Goal: Transaction & Acquisition: Purchase product/service

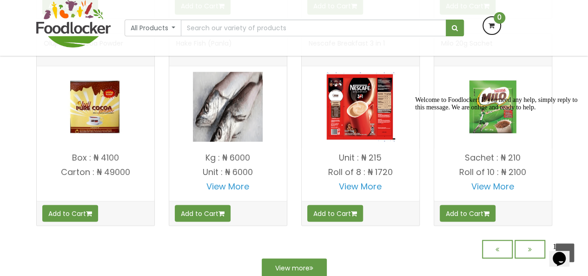
scroll to position [786, 0]
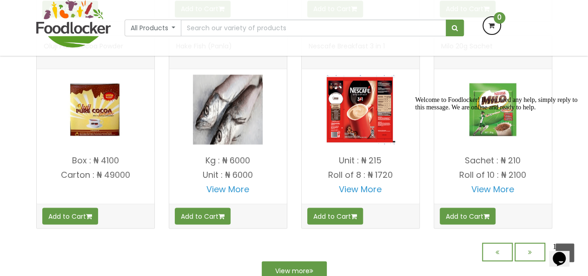
click at [415, 96] on icon "Chat attention grabber" at bounding box center [415, 96] width 0 height 0
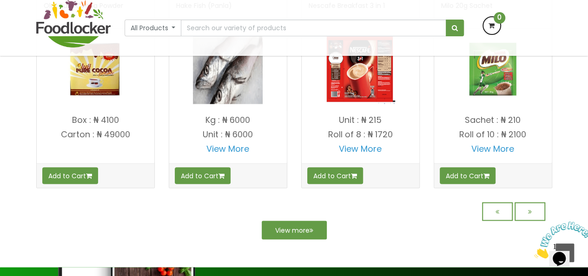
scroll to position [856, 0]
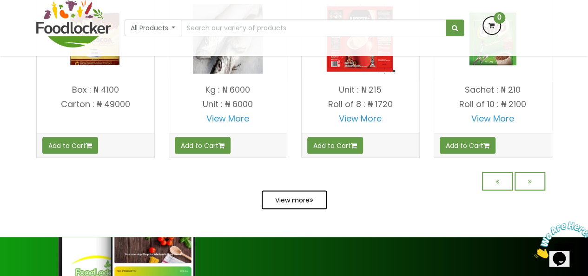
click at [291, 196] on link "View more" at bounding box center [294, 199] width 65 height 19
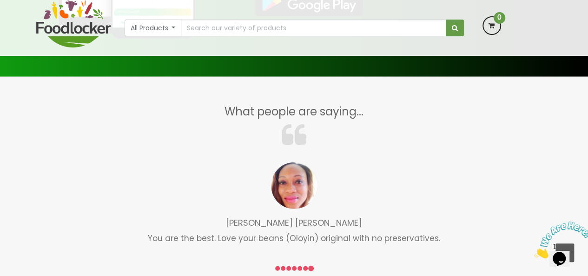
scroll to position [1196, 0]
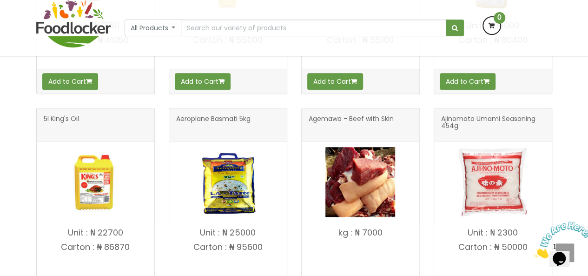
scroll to position [347, 0]
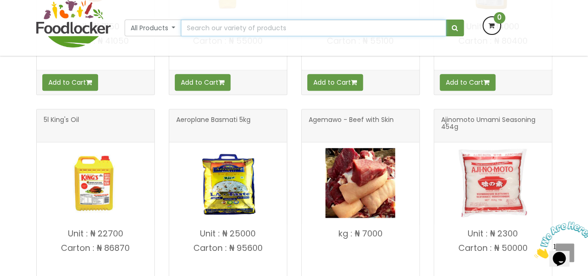
click at [273, 22] on input "text" at bounding box center [313, 28] width 265 height 17
type input "OLA OLA"
click at [446, 20] on button "submit" at bounding box center [455, 28] width 18 height 17
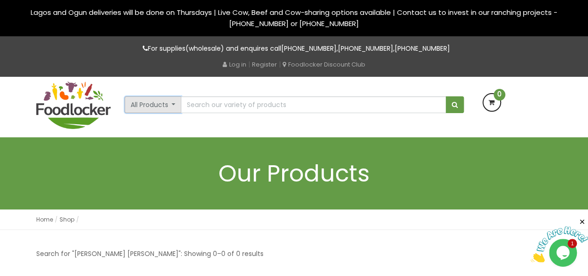
click at [161, 105] on button "All Products" at bounding box center [153, 104] width 57 height 17
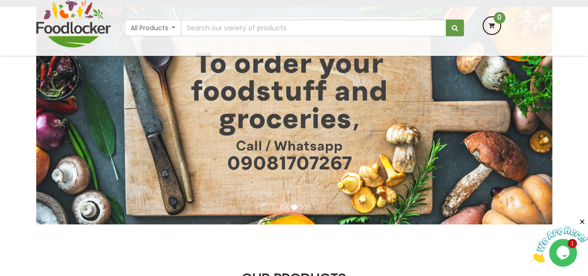
scroll to position [79, 0]
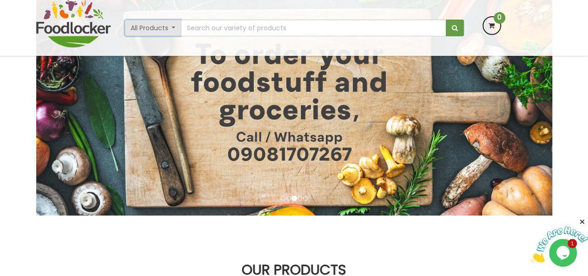
click at [139, 30] on button "All Products" at bounding box center [153, 28] width 57 height 17
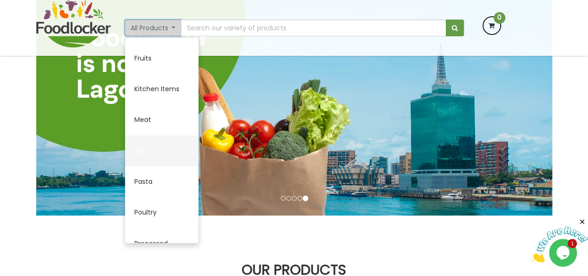
scroll to position [245, 0]
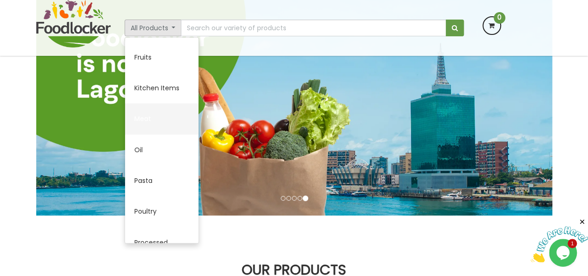
click at [151, 114] on link "Meat" at bounding box center [161, 118] width 73 height 31
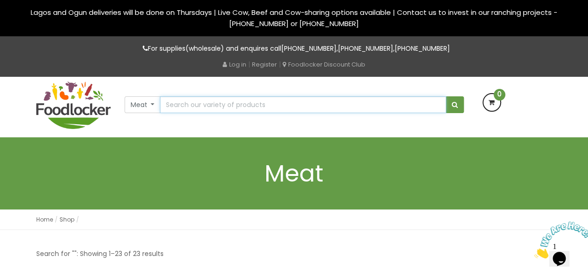
click at [365, 104] on input "text" at bounding box center [303, 104] width 286 height 17
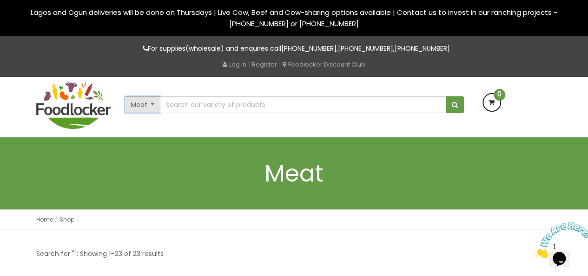
click at [152, 104] on button "Meat" at bounding box center [143, 104] width 36 height 17
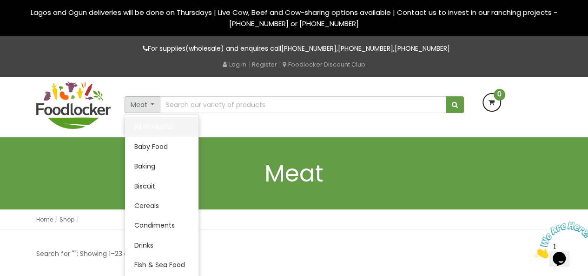
click at [149, 121] on link "All Products" at bounding box center [161, 127] width 73 height 20
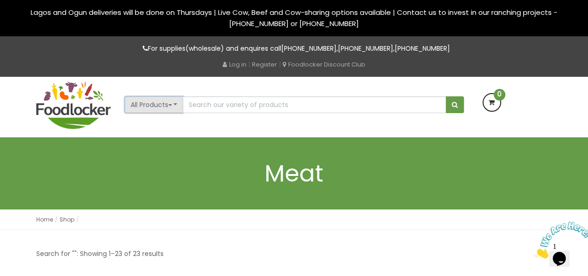
click at [172, 105] on span "button" at bounding box center [170, 105] width 4 height 2
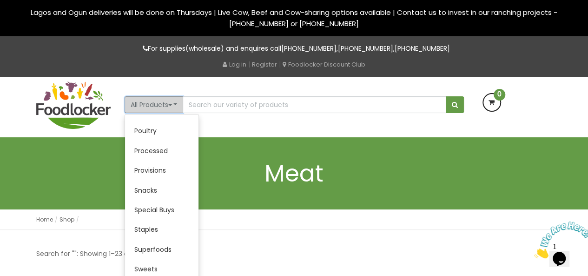
scroll to position [244, 0]
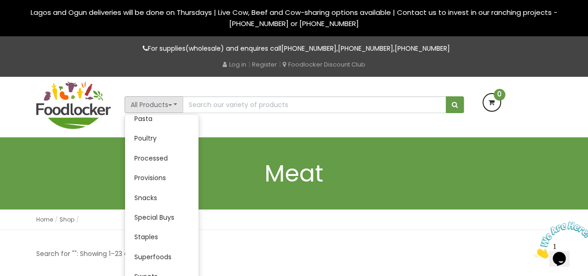
click at [254, 114] on div "All Products All Products Baby Food Baking Biscuit Cereals Condiments Drinks Me…" at bounding box center [294, 107] width 530 height 60
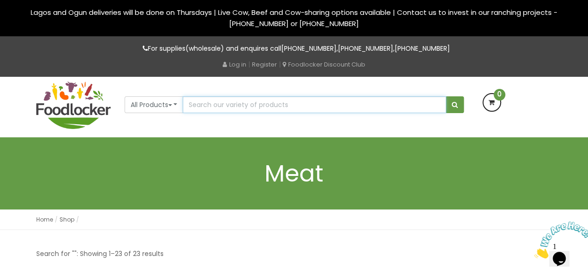
click at [257, 102] on input "text" at bounding box center [314, 104] width 263 height 17
type input "ME"
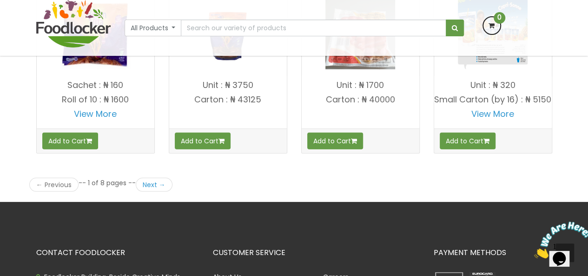
scroll to position [1322, 0]
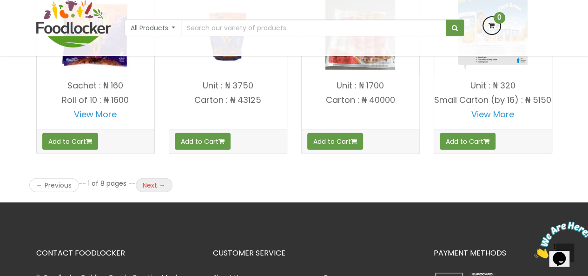
click at [146, 179] on link "Next →" at bounding box center [154, 185] width 37 height 14
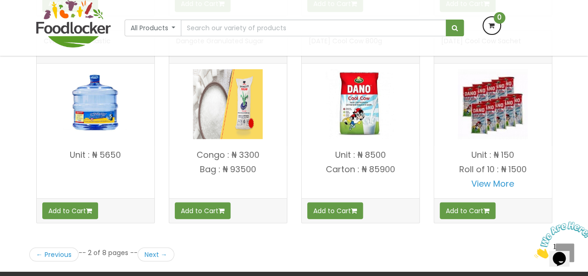
scroll to position [1252, 0]
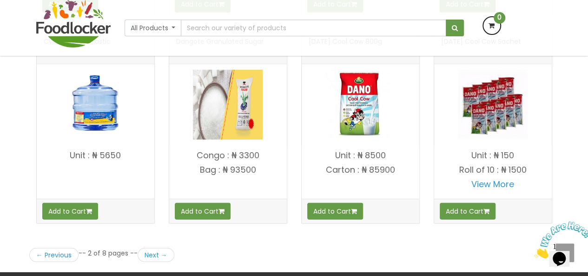
click at [377, 165] on p "Carton : ₦ 85900" at bounding box center [361, 169] width 118 height 9
click at [376, 119] on img at bounding box center [360, 105] width 70 height 70
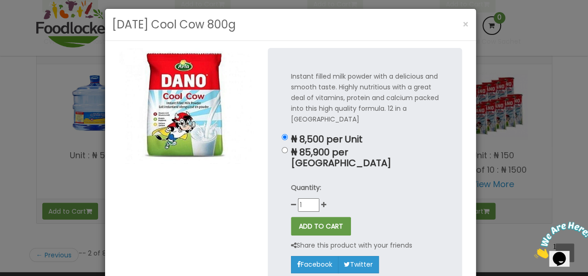
scroll to position [5, 0]
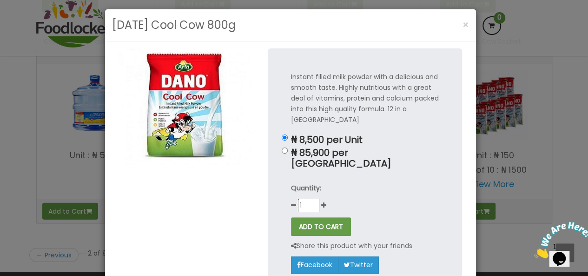
click at [487, 46] on div "Dano Cool Cow 800g × Instant filled milk powder with a delicious and smooth tas…" at bounding box center [294, 138] width 588 height 276
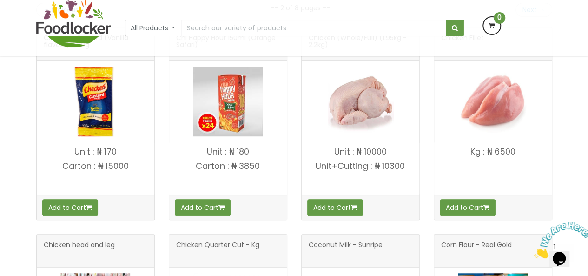
scroll to position [224, 0]
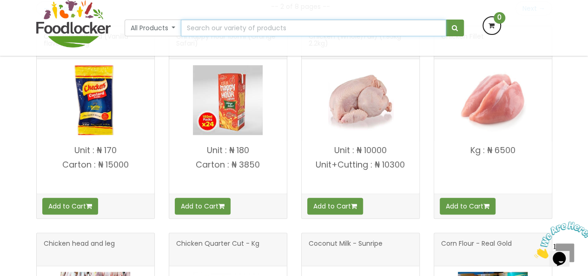
click at [277, 25] on input "text" at bounding box center [313, 28] width 265 height 17
type input "PALM OIL"
click at [446, 20] on button "submit" at bounding box center [455, 28] width 18 height 17
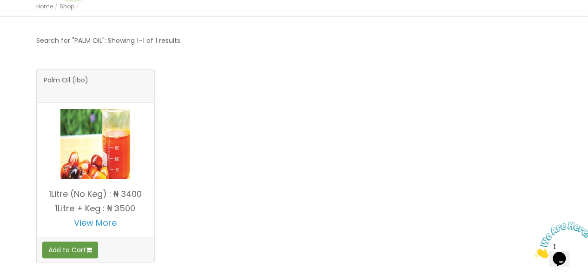
scroll to position [165, 0]
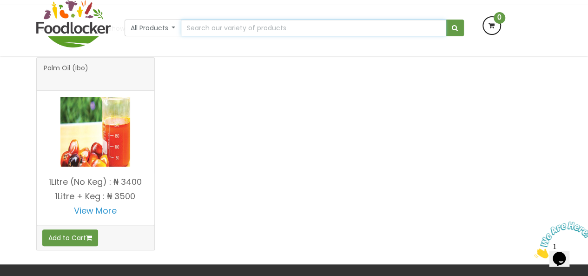
click at [277, 25] on input "text" at bounding box center [313, 28] width 265 height 17
click at [420, 193] on div "Palm Oil (Ibo) View More Add to Cart" at bounding box center [294, 160] width 530 height 207
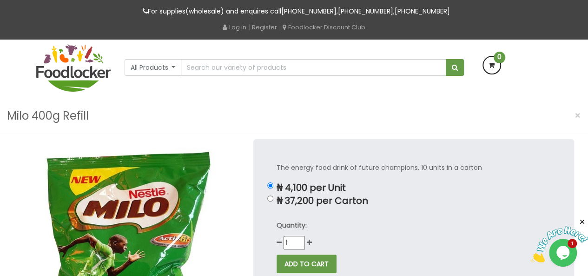
scroll to position [80, 0]
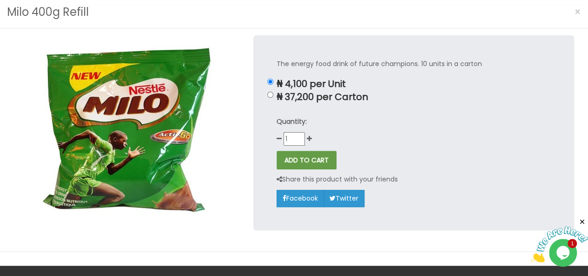
click at [211, 141] on img at bounding box center [125, 130] width 223 height 191
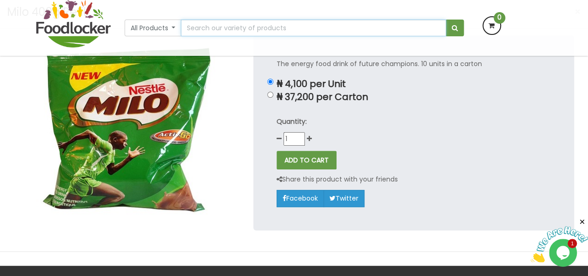
click at [203, 31] on input "text" at bounding box center [313, 28] width 265 height 17
type input "400G MILK"
click at [446, 20] on button "submit" at bounding box center [455, 28] width 18 height 17
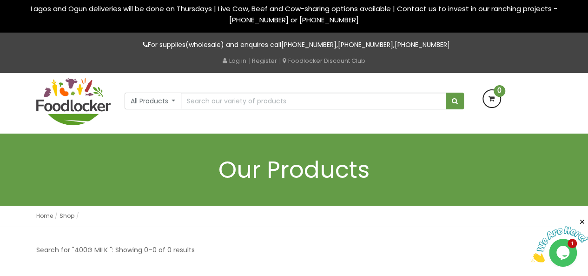
scroll to position [3, 0]
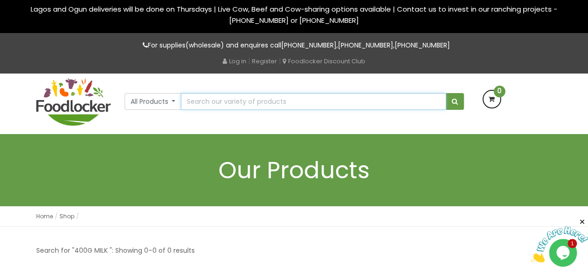
click at [205, 101] on input "text" at bounding box center [313, 101] width 265 height 17
type input "MILK"
click at [446, 93] on button "submit" at bounding box center [455, 101] width 18 height 17
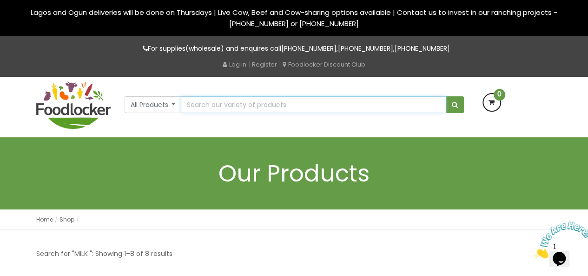
click at [256, 106] on input "text" at bounding box center [313, 104] width 265 height 17
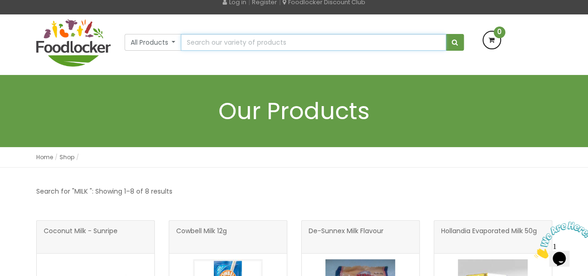
scroll to position [52, 0]
